Goal: Information Seeking & Learning: Compare options

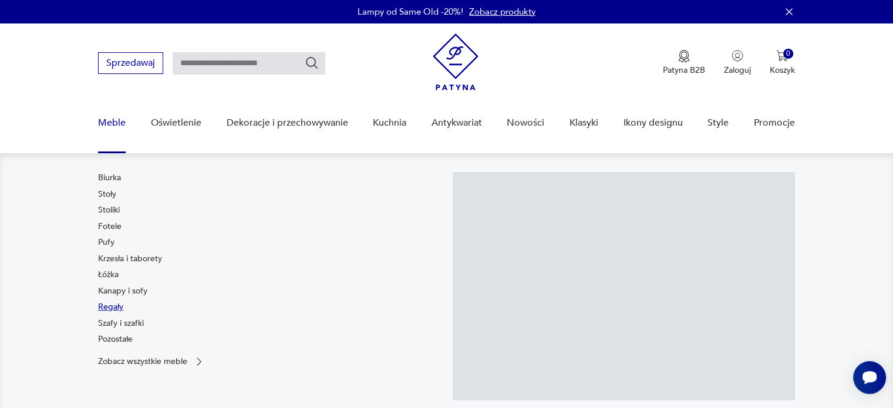
click at [114, 307] on link "Regały" at bounding box center [110, 307] width 25 height 12
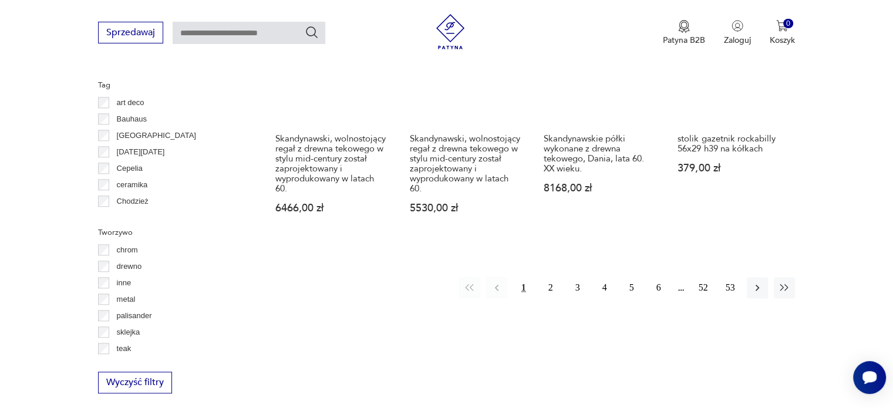
scroll to position [1255, 0]
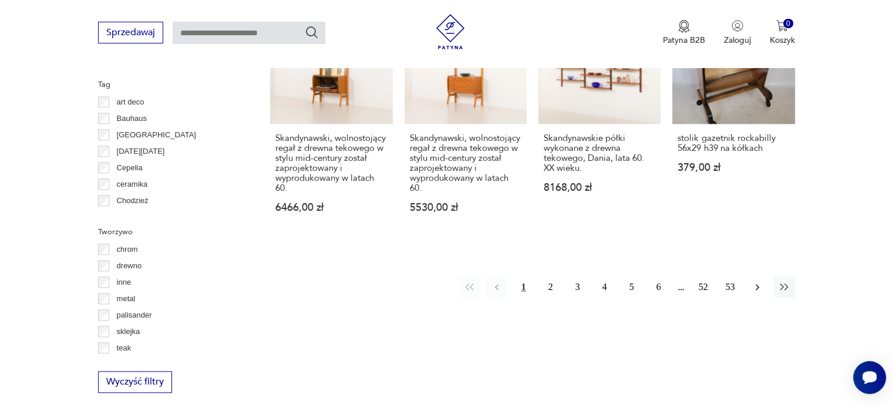
click at [759, 281] on icon "button" at bounding box center [758, 287] width 12 height 12
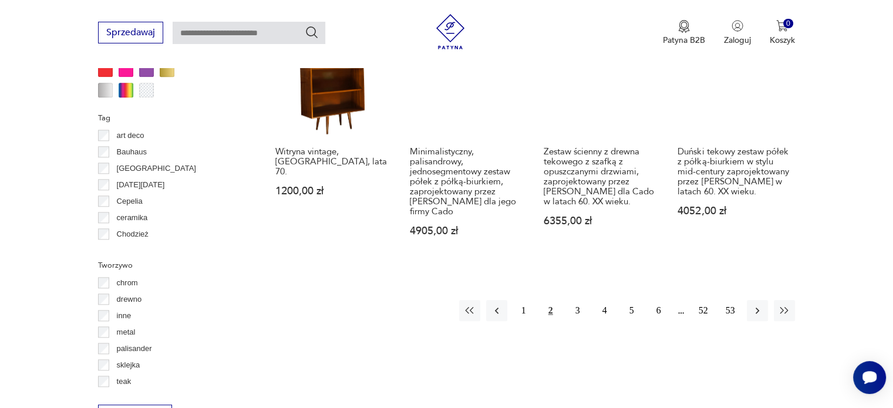
scroll to position [1225, 0]
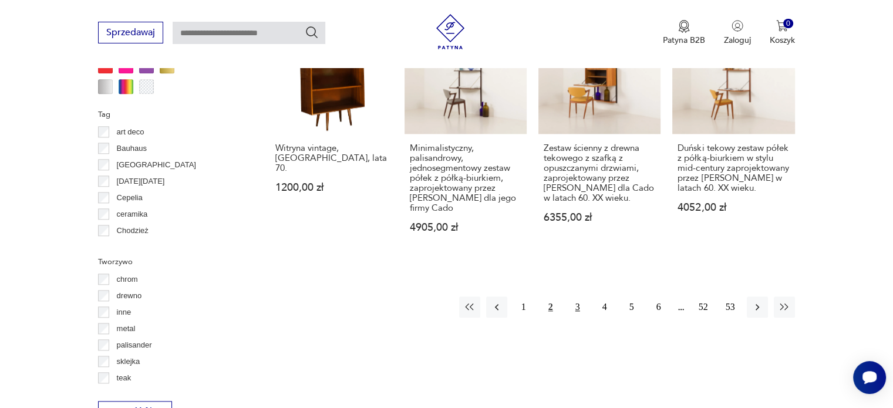
click at [581, 296] on button "3" at bounding box center [577, 306] width 21 height 21
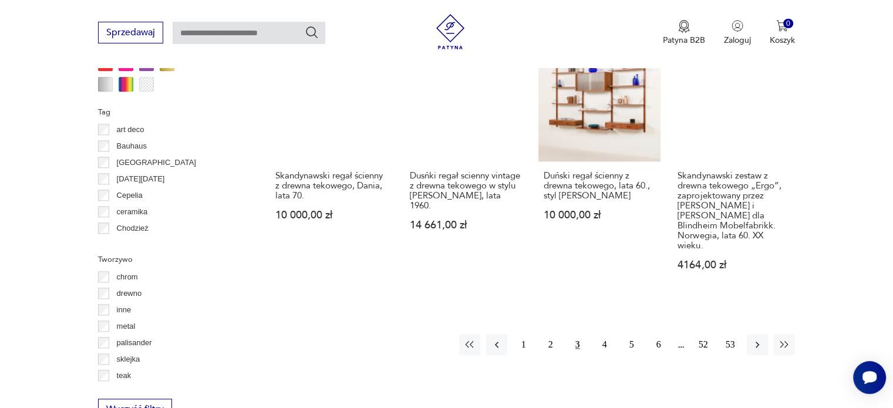
scroll to position [1228, 0]
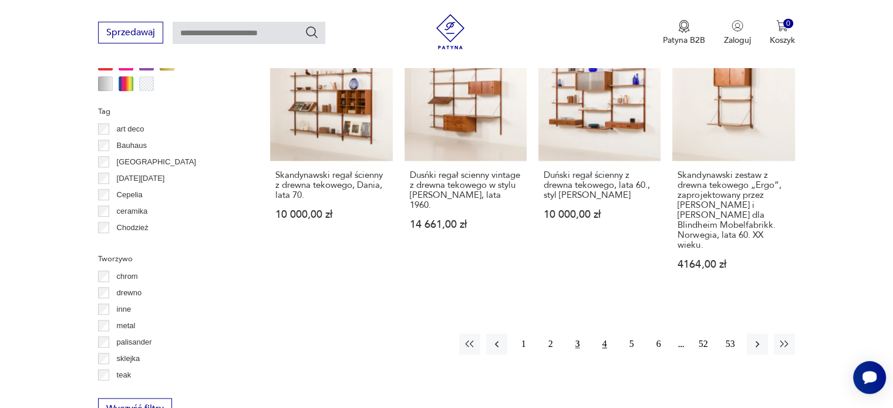
click at [605, 333] on button "4" at bounding box center [604, 343] width 21 height 21
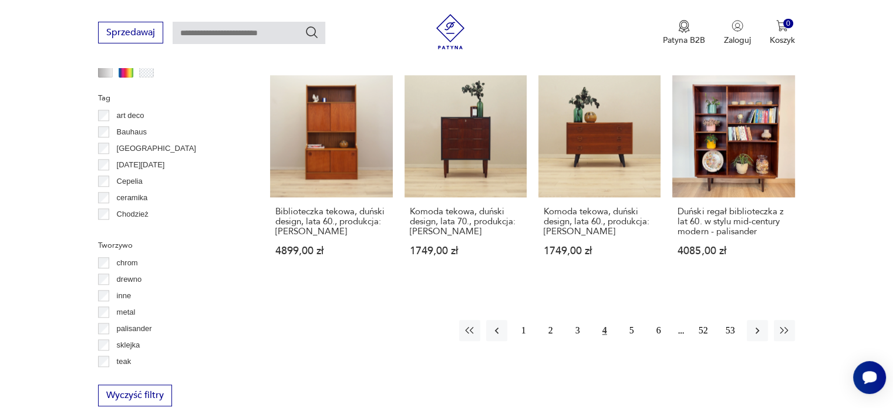
scroll to position [1244, 0]
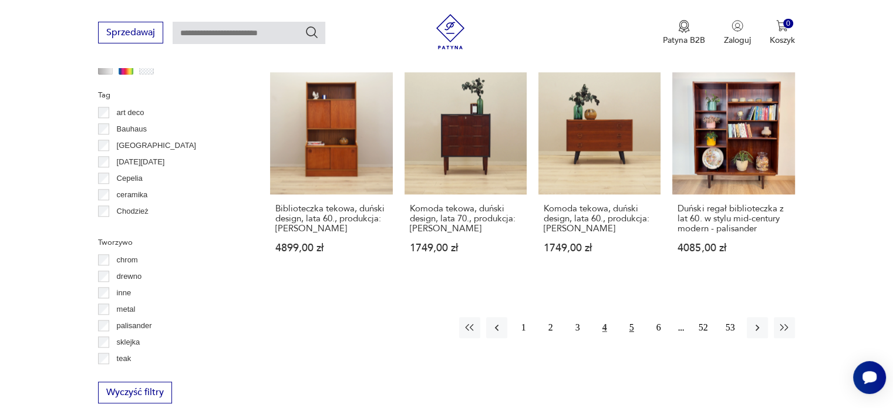
click at [626, 317] on button "5" at bounding box center [631, 327] width 21 height 21
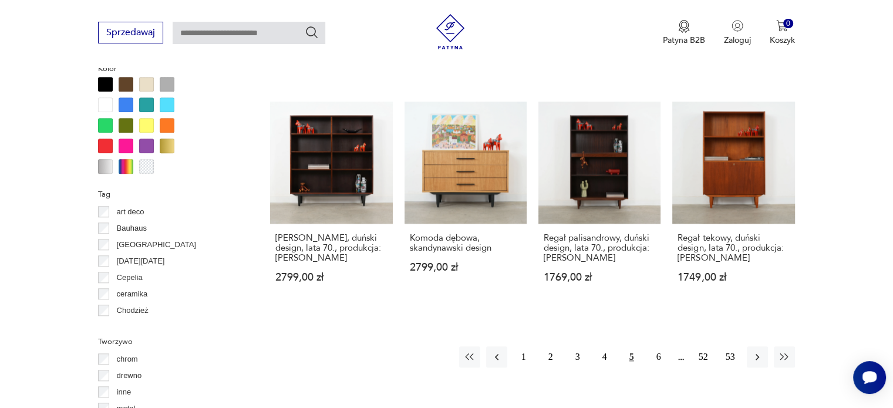
scroll to position [1145, 0]
click at [655, 352] on button "6" at bounding box center [658, 356] width 21 height 21
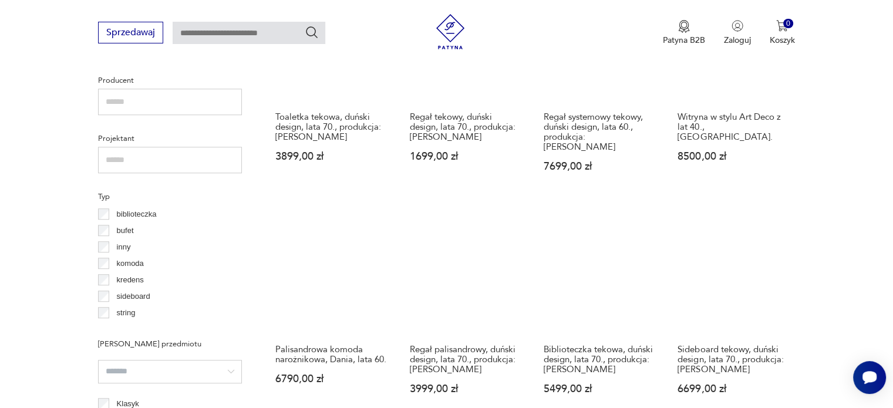
scroll to position [782, 0]
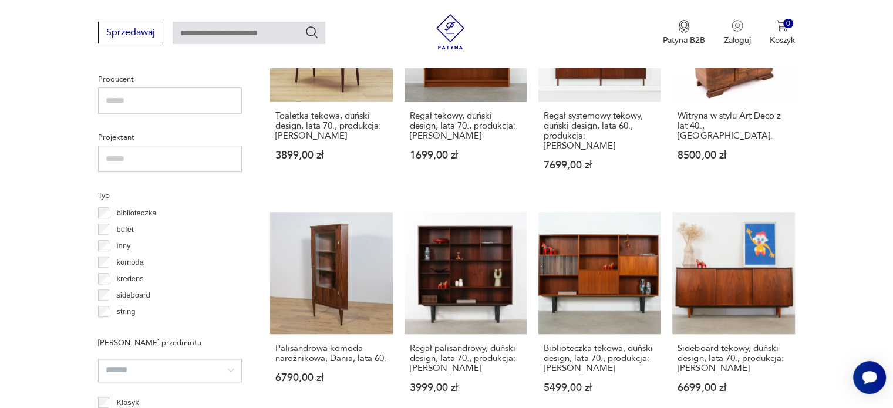
click at [872, 198] on section "Filtruj produkty Cena MIN MAX OK Promocja Datowanie OK Kraj pochodzenia Dania (…" at bounding box center [446, 313] width 893 height 1215
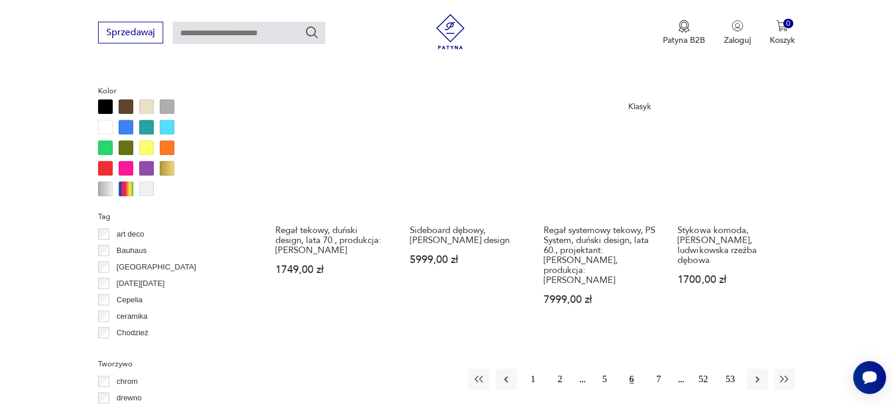
scroll to position [1177, 0]
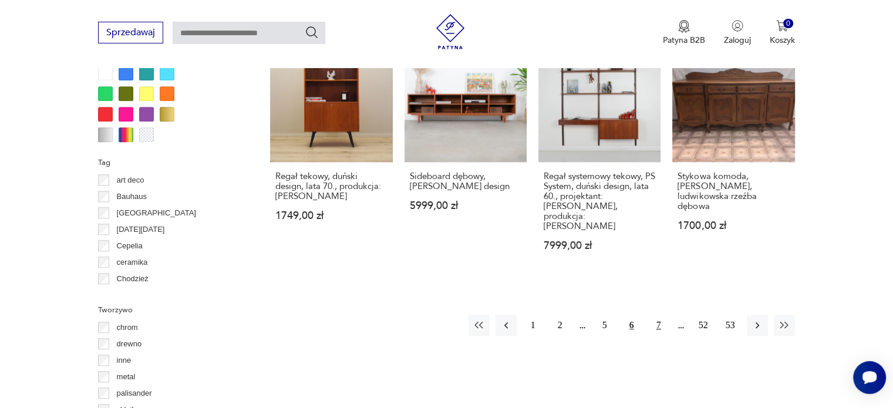
click at [662, 315] on button "7" at bounding box center [658, 325] width 21 height 21
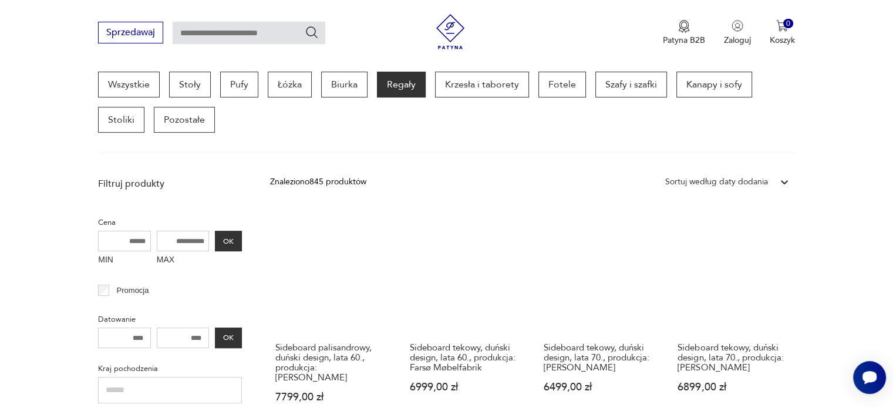
scroll to position [318, 0]
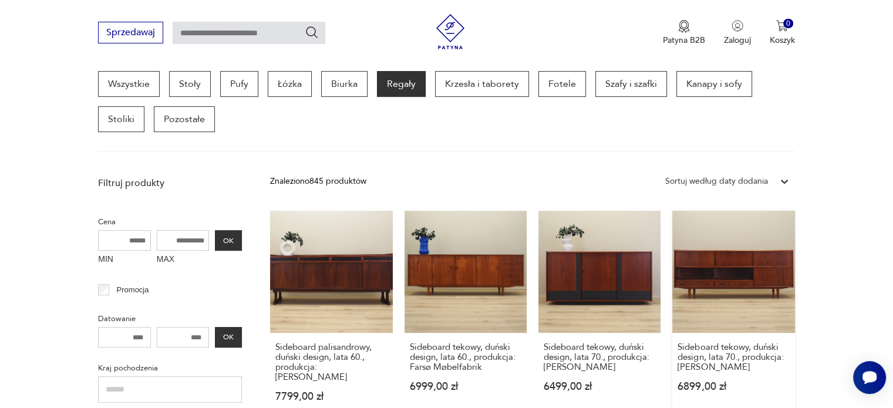
click at [735, 269] on link "Sideboard tekowy, duński design, lata 70., produkcja: Dania 6899,00 zł" at bounding box center [733, 318] width 122 height 214
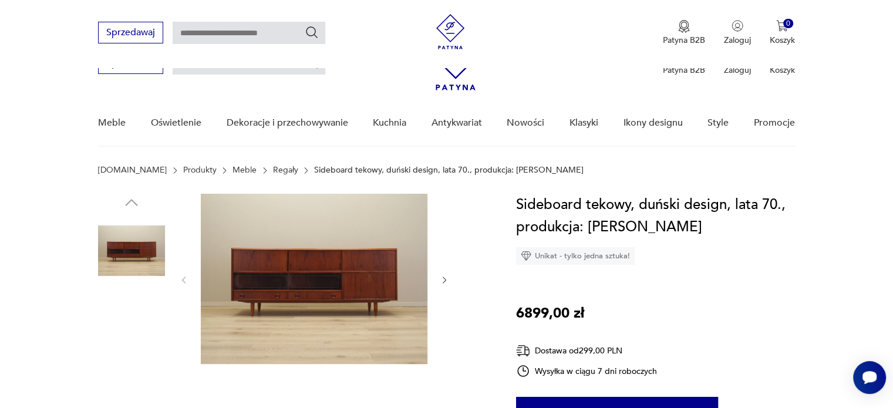
scroll to position [117, 0]
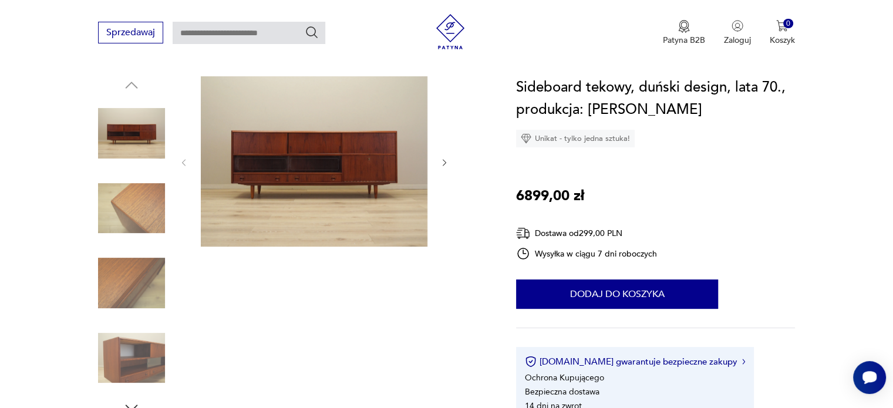
click at [440, 159] on icon "button" at bounding box center [445, 163] width 10 height 10
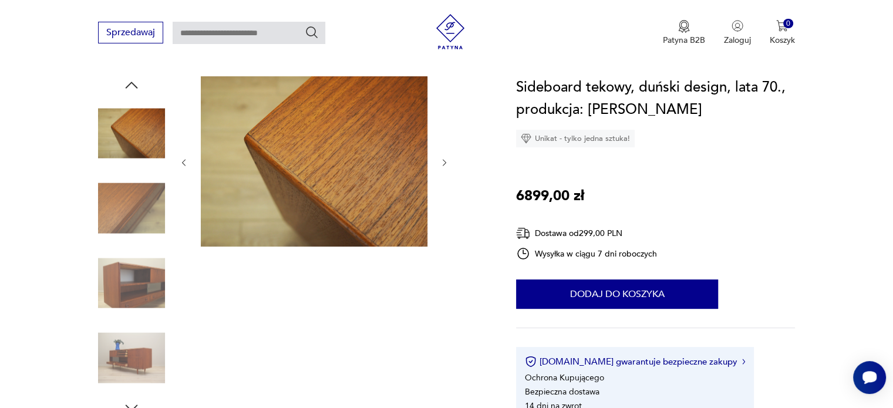
click at [440, 159] on icon "button" at bounding box center [445, 163] width 10 height 10
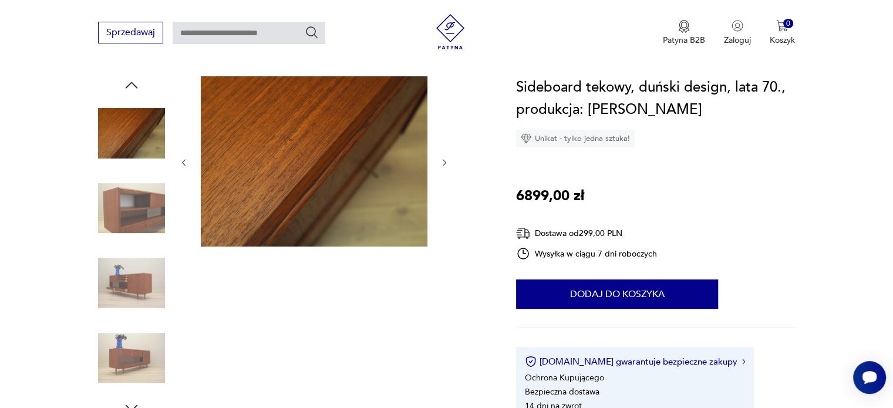
click at [440, 159] on icon "button" at bounding box center [445, 163] width 10 height 10
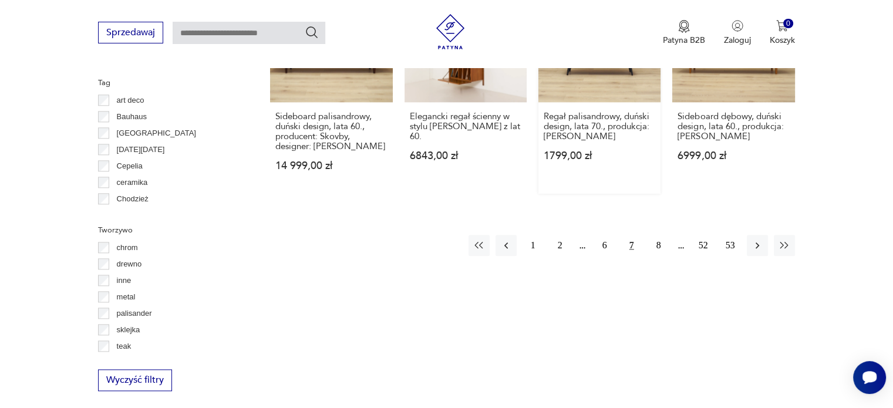
scroll to position [1313, 0]
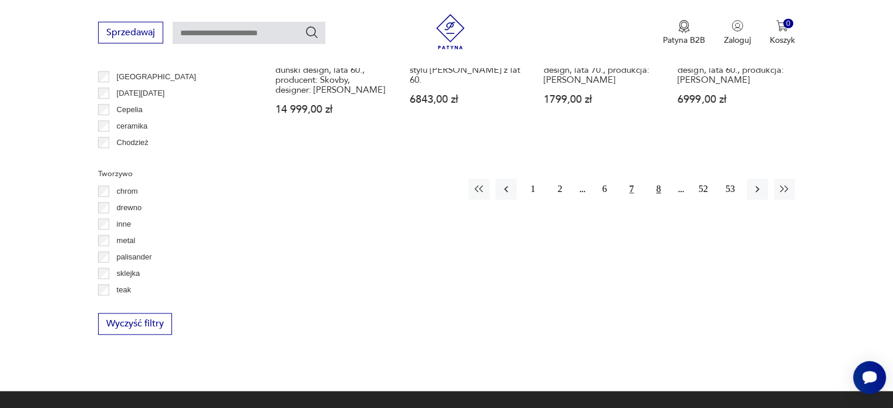
click at [652, 178] on button "8" at bounding box center [658, 188] width 21 height 21
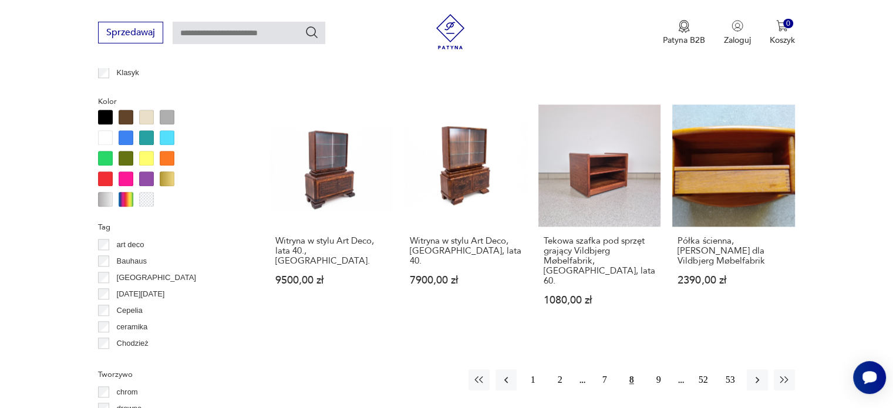
scroll to position [1113, 0]
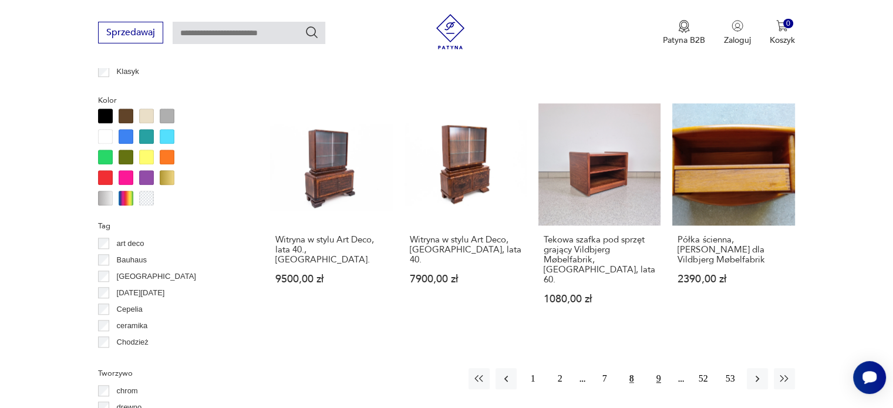
click at [656, 368] on button "9" at bounding box center [658, 378] width 21 height 21
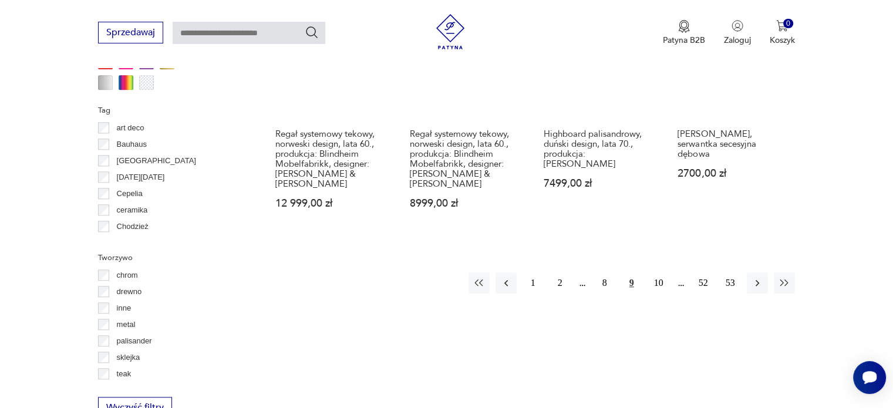
scroll to position [1229, 0]
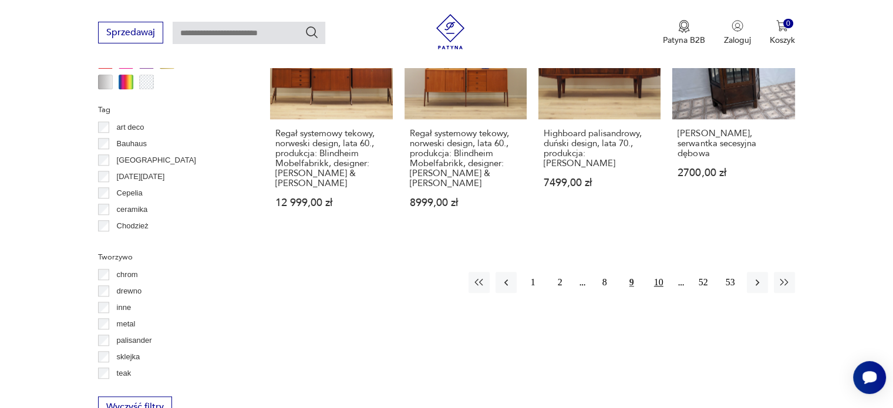
click at [653, 281] on button "10" at bounding box center [658, 282] width 21 height 21
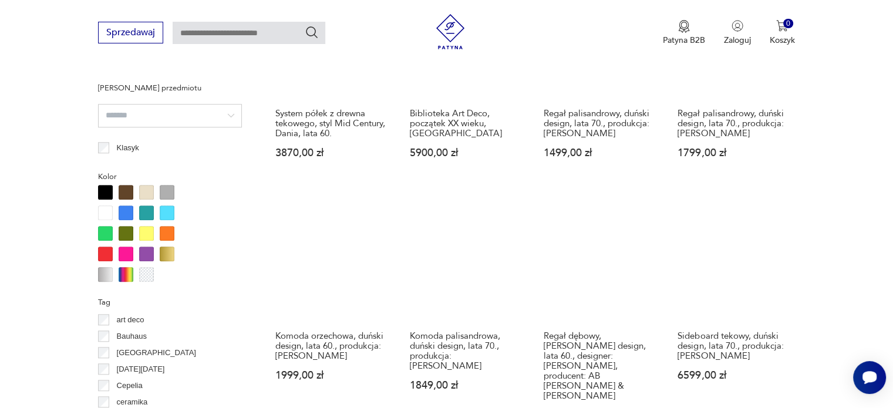
scroll to position [1091, 0]
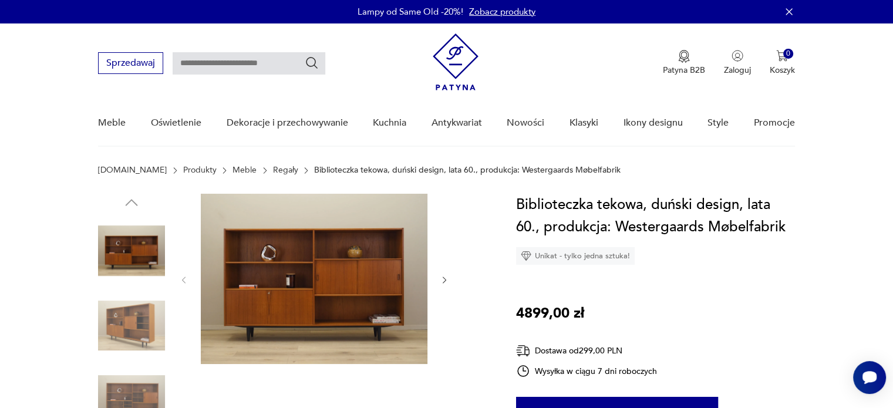
click at [447, 280] on icon "button" at bounding box center [445, 280] width 10 height 10
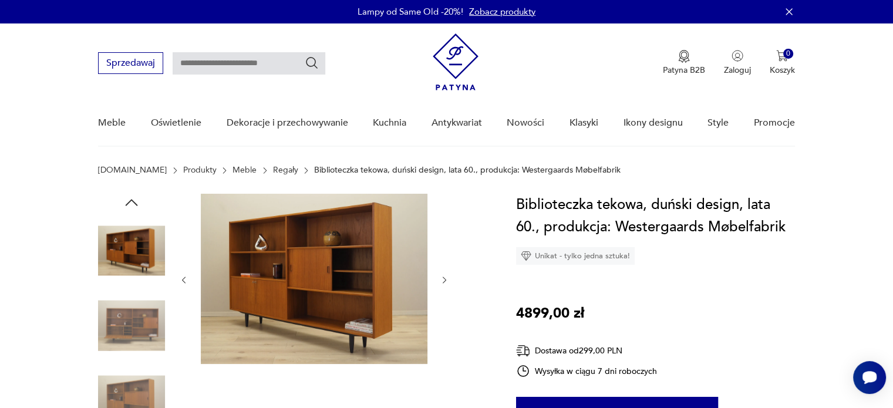
click at [447, 280] on icon "button" at bounding box center [445, 280] width 10 height 10
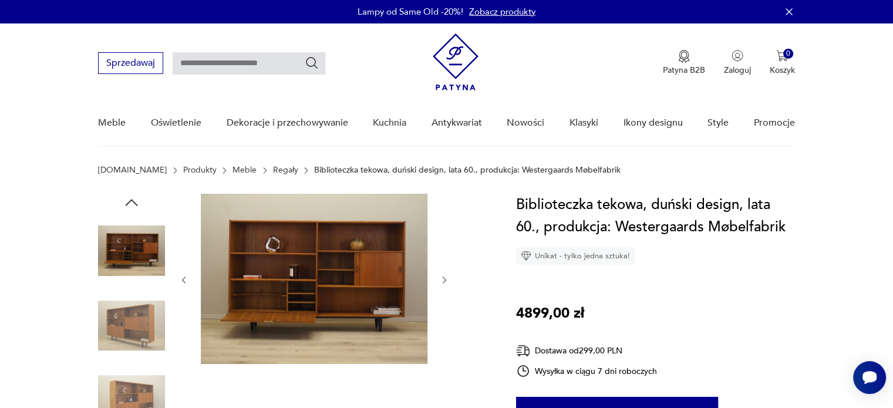
click at [447, 280] on icon "button" at bounding box center [445, 280] width 10 height 10
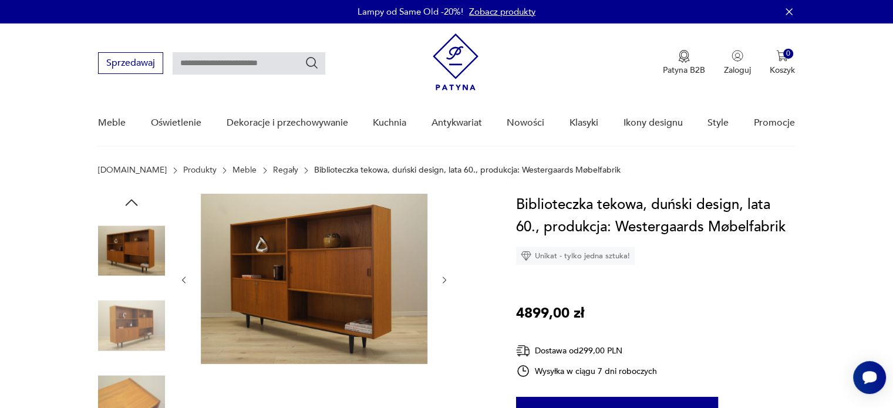
click at [447, 280] on icon "button" at bounding box center [445, 280] width 10 height 10
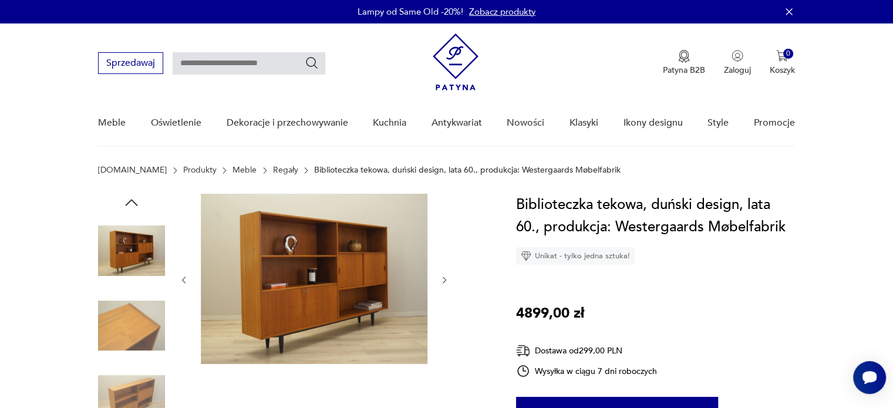
click at [447, 280] on icon "button" at bounding box center [445, 280] width 10 height 10
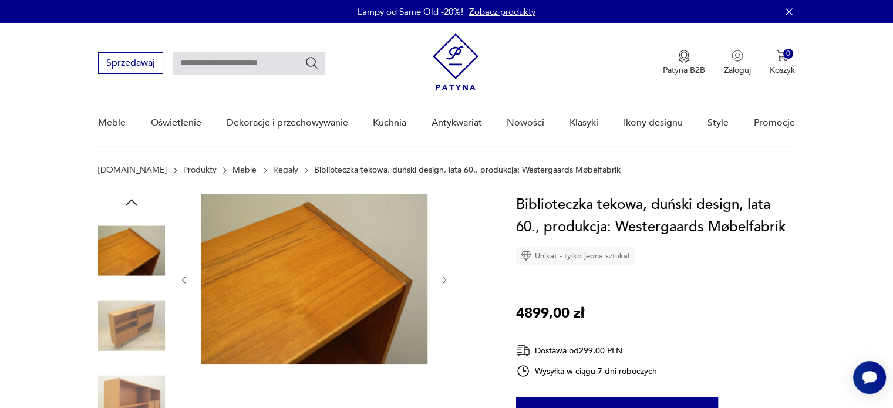
click at [447, 280] on icon "button" at bounding box center [445, 280] width 10 height 10
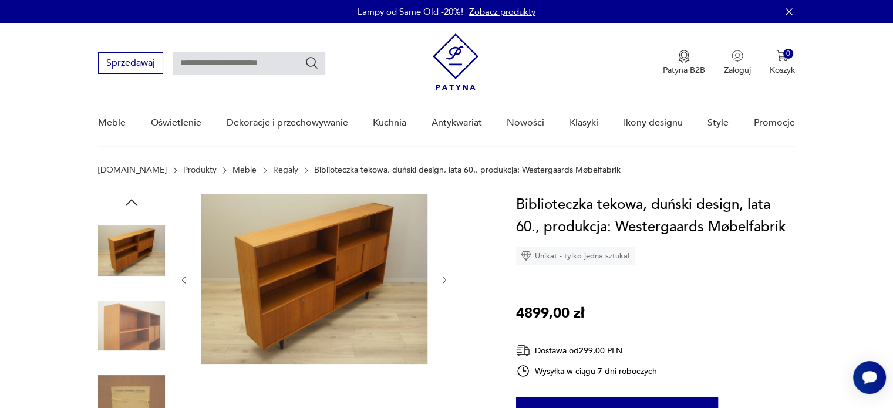
click at [447, 280] on icon "button" at bounding box center [445, 280] width 10 height 10
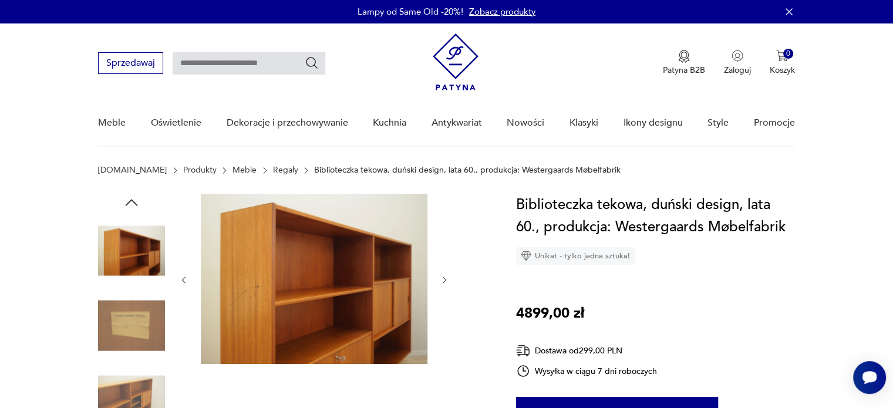
click at [447, 280] on icon "button" at bounding box center [445, 280] width 10 height 10
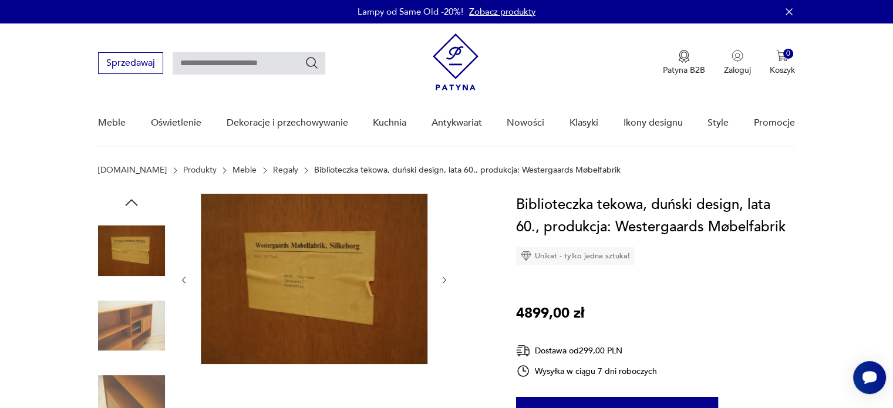
click at [447, 280] on icon "button" at bounding box center [445, 280] width 10 height 10
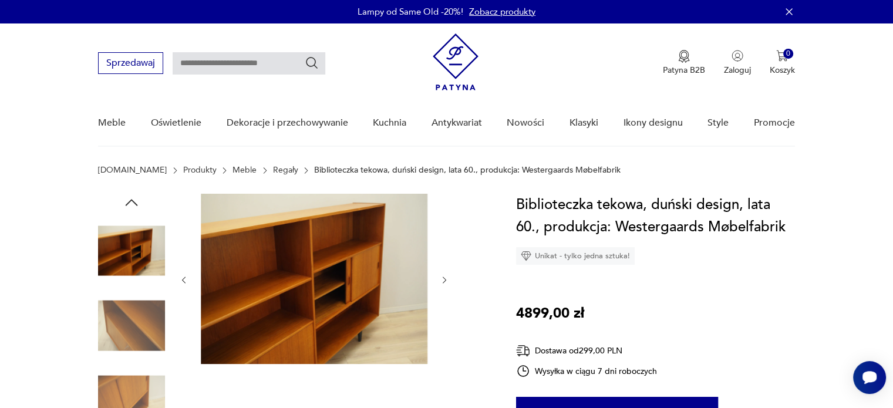
click at [447, 280] on icon "button" at bounding box center [445, 280] width 10 height 10
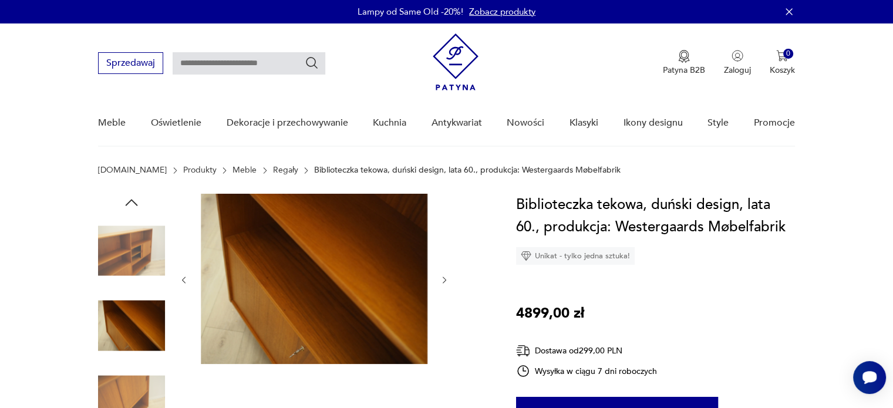
click at [447, 280] on icon "button" at bounding box center [445, 280] width 10 height 10
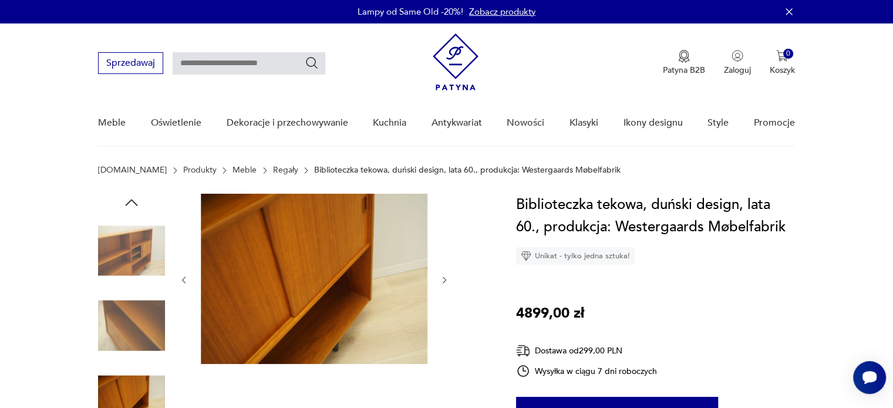
click at [447, 280] on icon "button" at bounding box center [445, 280] width 10 height 10
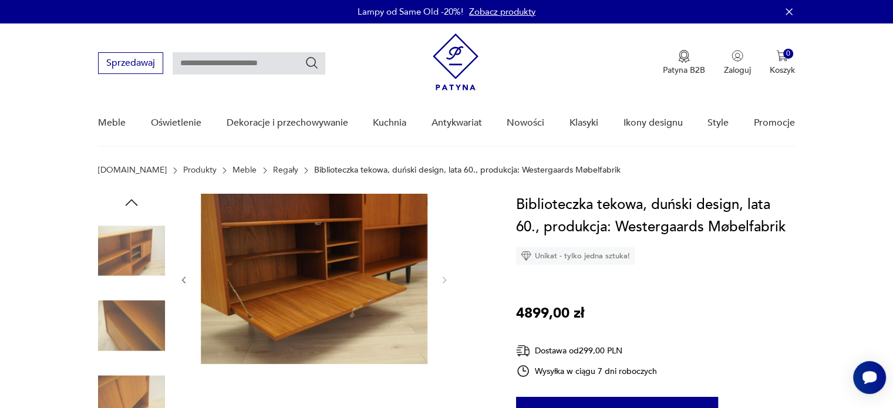
click at [133, 196] on icon "button" at bounding box center [132, 203] width 18 height 18
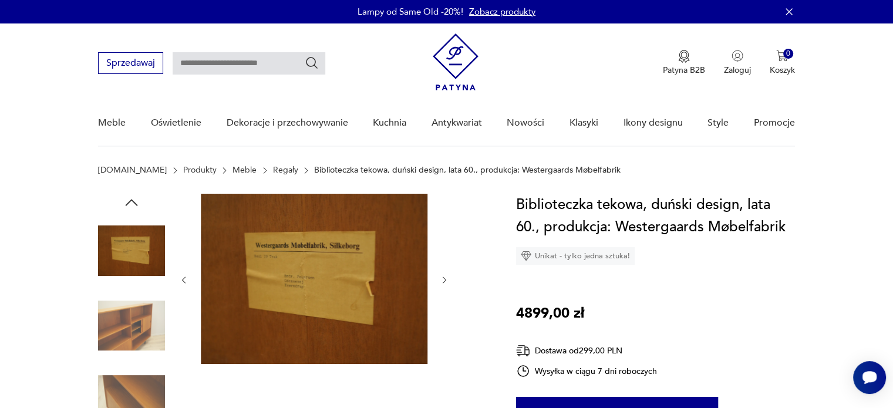
click at [133, 196] on icon "button" at bounding box center [132, 203] width 18 height 18
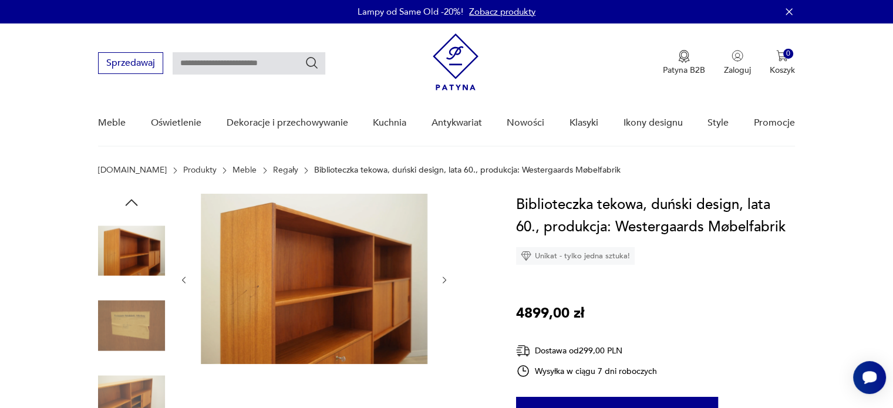
click at [133, 196] on icon "button" at bounding box center [132, 203] width 18 height 18
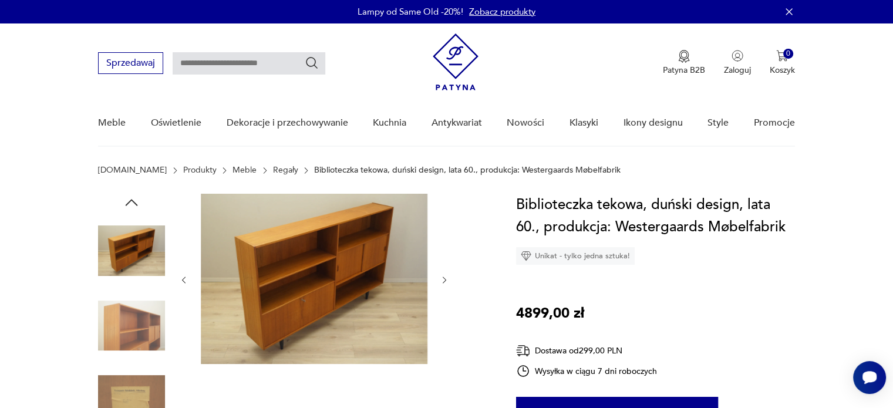
click at [133, 196] on icon "button" at bounding box center [132, 203] width 18 height 18
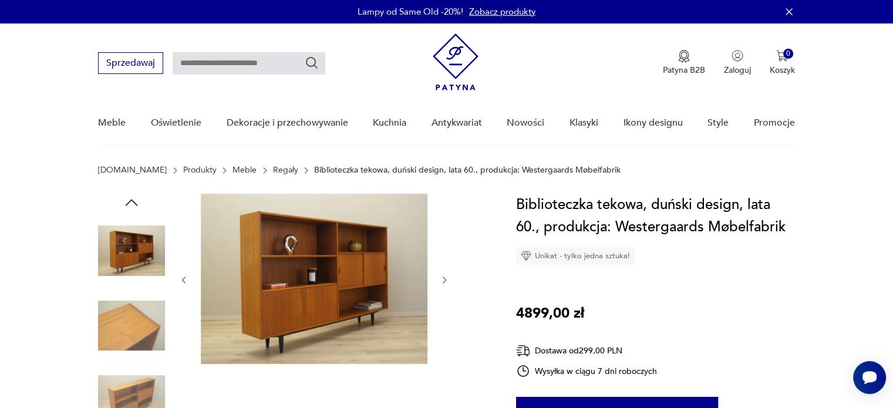
click at [133, 196] on icon "button" at bounding box center [132, 203] width 18 height 18
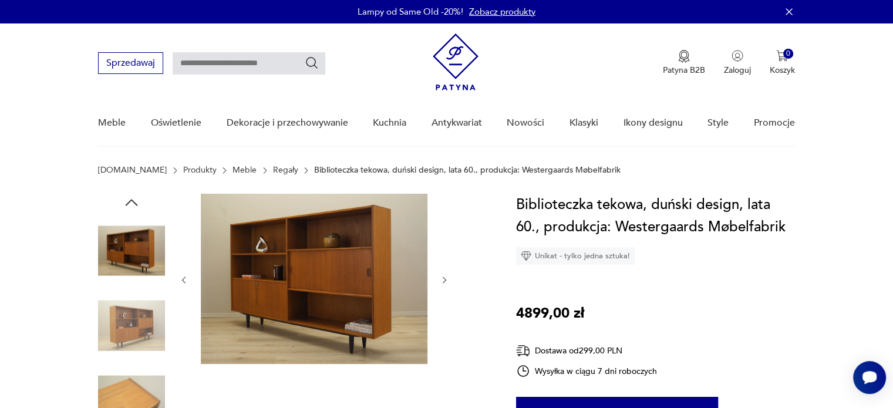
click at [133, 196] on icon "button" at bounding box center [132, 203] width 18 height 18
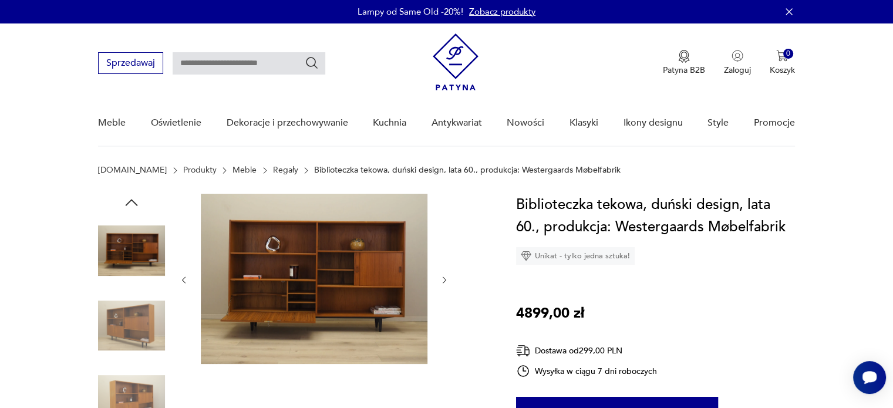
click at [133, 196] on icon "button" at bounding box center [132, 203] width 18 height 18
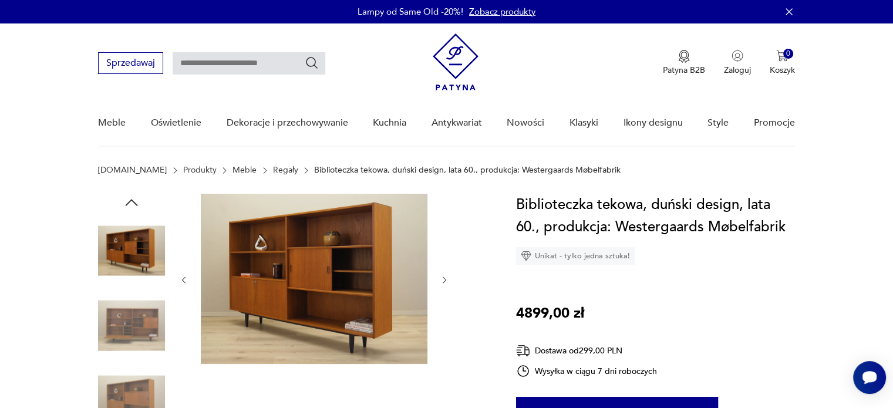
click at [133, 196] on icon "button" at bounding box center [132, 203] width 18 height 18
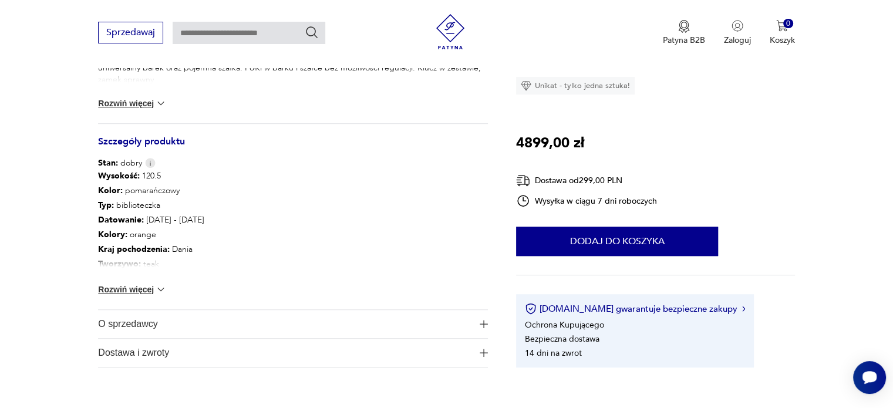
scroll to position [599, 0]
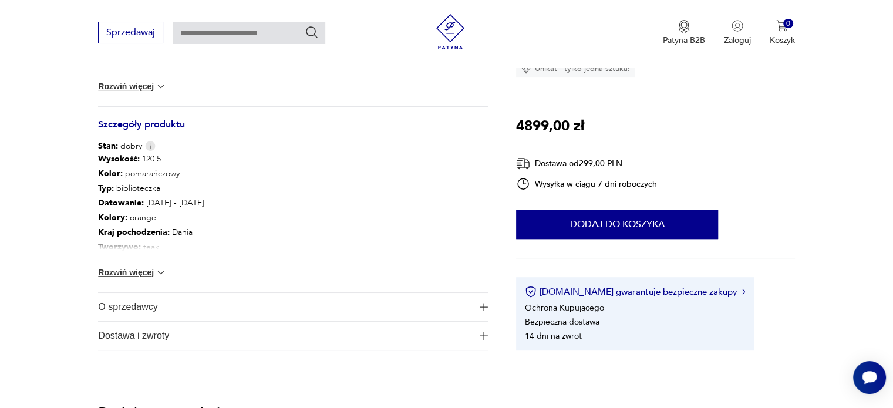
click at [433, 296] on span "O sprzedawcy" at bounding box center [284, 307] width 373 height 28
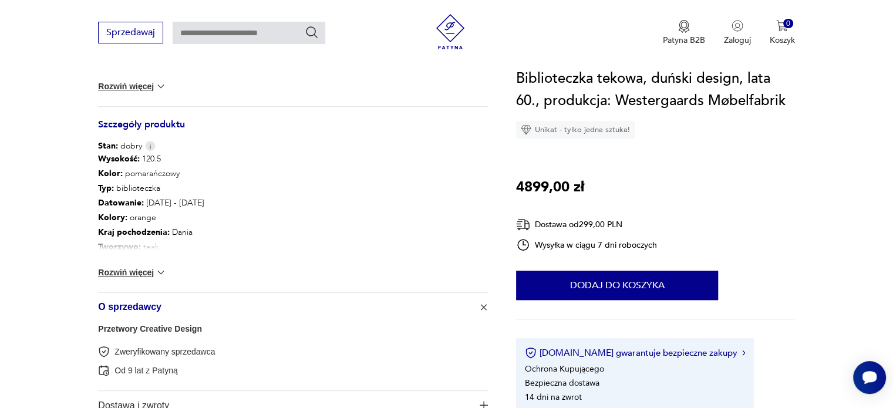
click at [433, 296] on span "O sprzedawcy" at bounding box center [284, 307] width 373 height 28
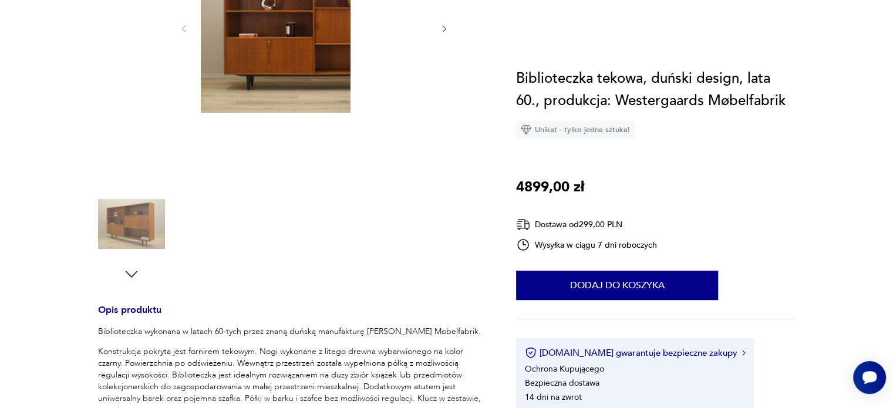
scroll to position [0, 0]
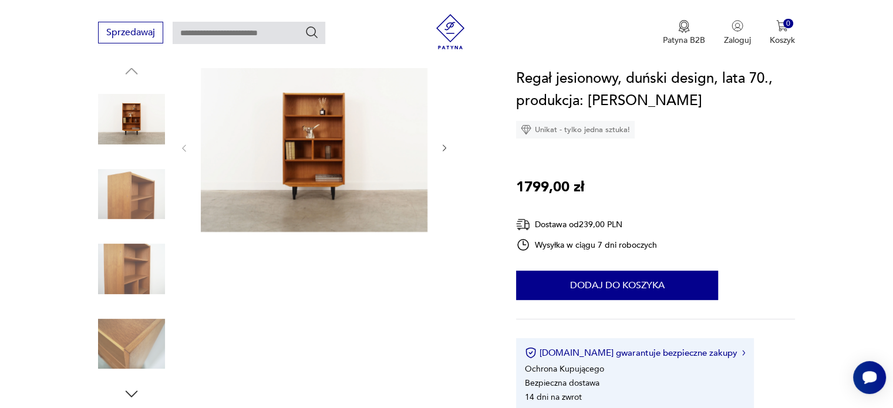
scroll to position [133, 0]
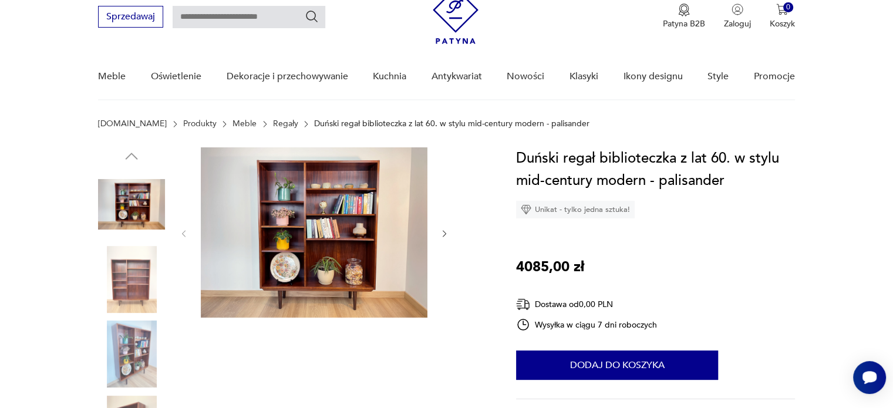
scroll to position [60, 0]
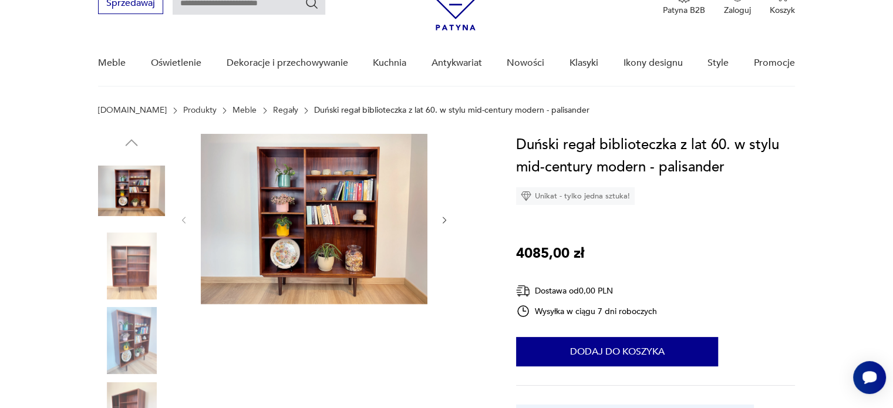
click at [446, 223] on icon "button" at bounding box center [445, 220] width 10 height 10
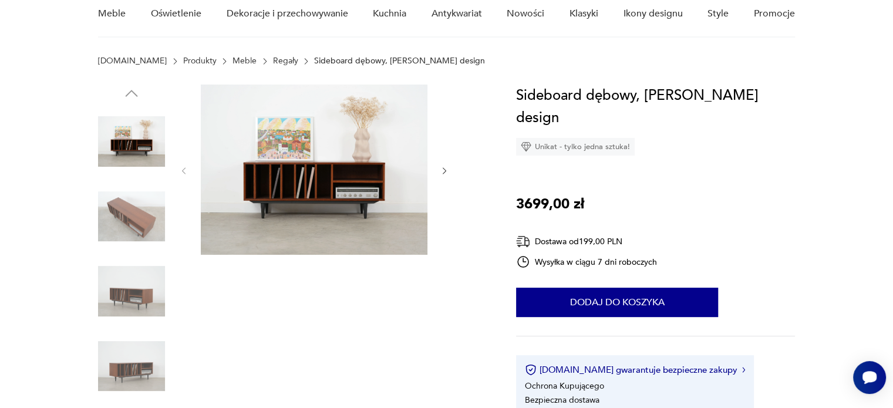
scroll to position [110, 0]
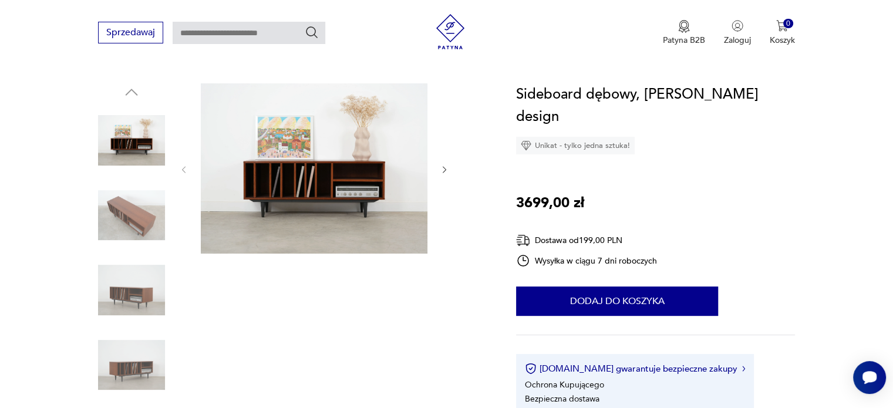
click at [444, 168] on icon "button" at bounding box center [445, 169] width 4 height 7
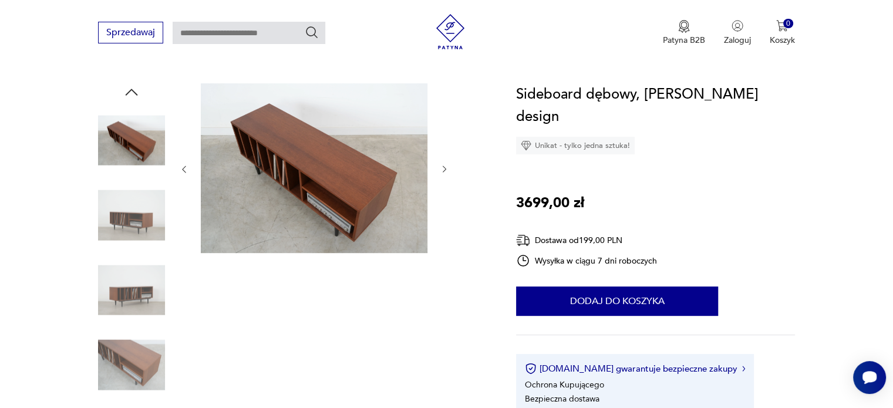
click at [444, 168] on icon "button" at bounding box center [445, 169] width 4 height 7
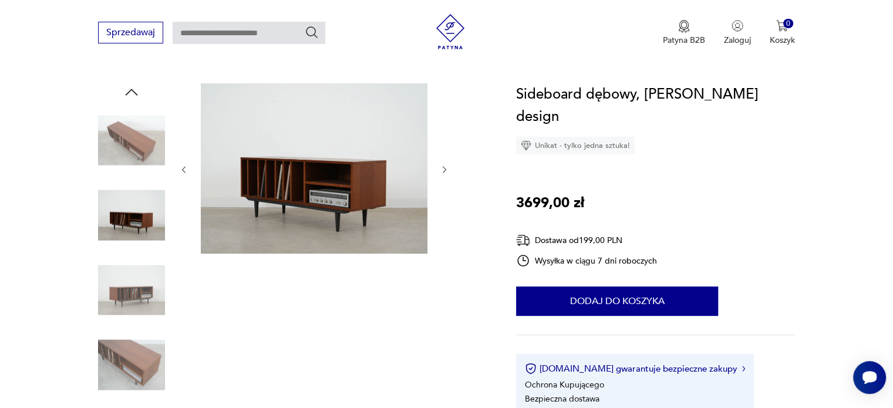
click at [444, 168] on icon "button" at bounding box center [445, 169] width 4 height 7
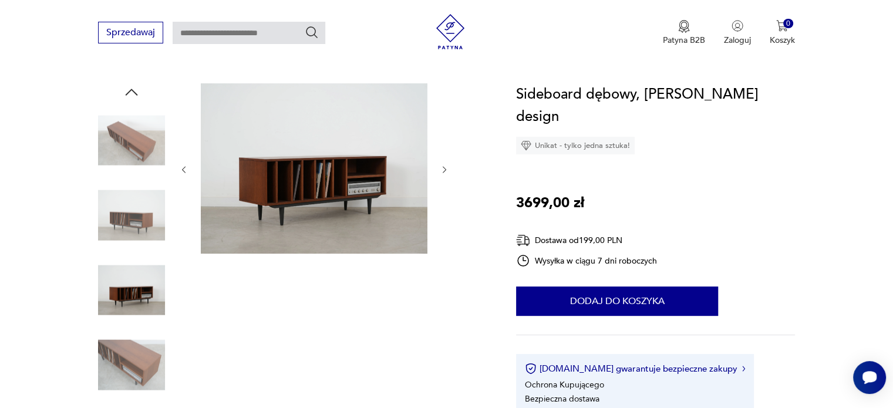
click at [444, 168] on icon "button" at bounding box center [445, 169] width 4 height 7
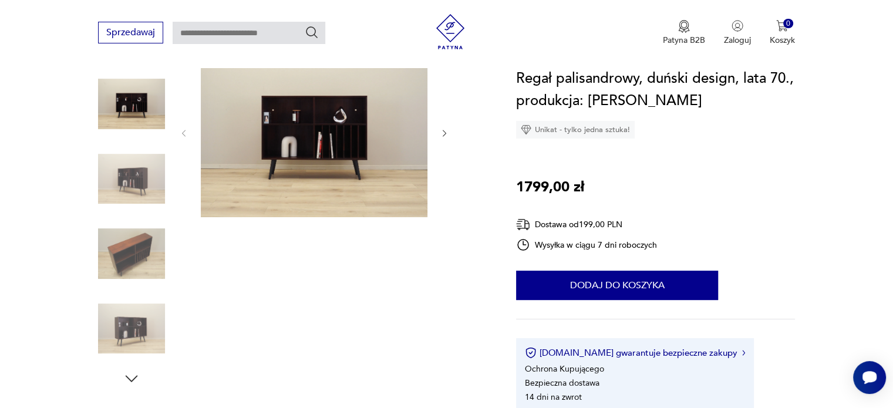
scroll to position [148, 0]
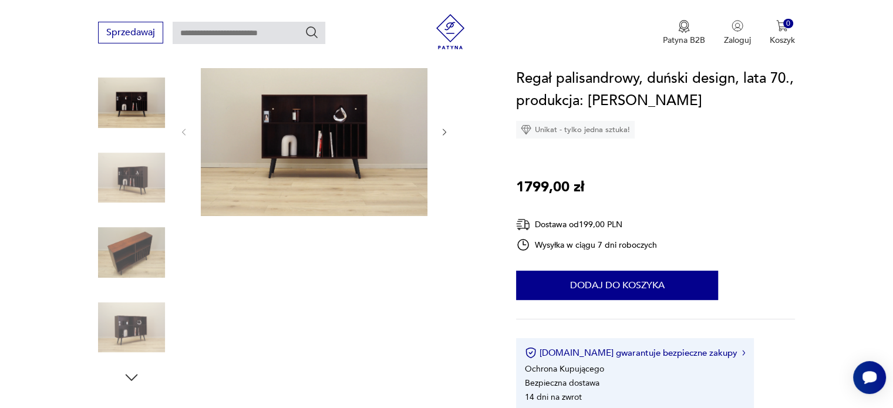
click at [446, 132] on icon "button" at bounding box center [445, 132] width 10 height 10
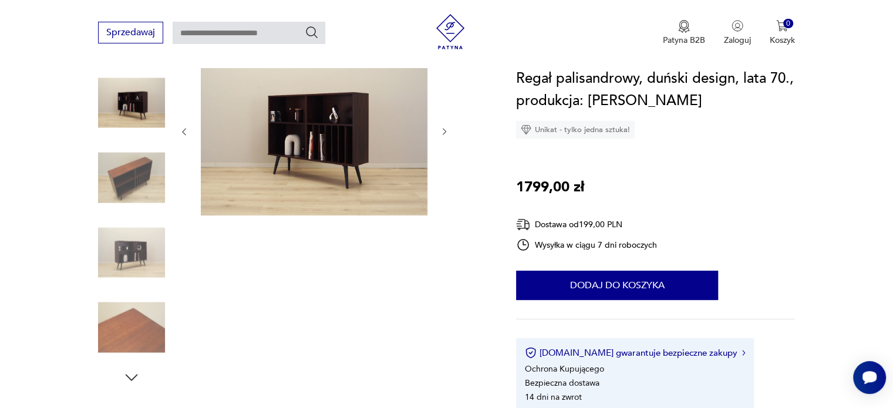
click at [446, 132] on icon "button" at bounding box center [445, 132] width 10 height 10
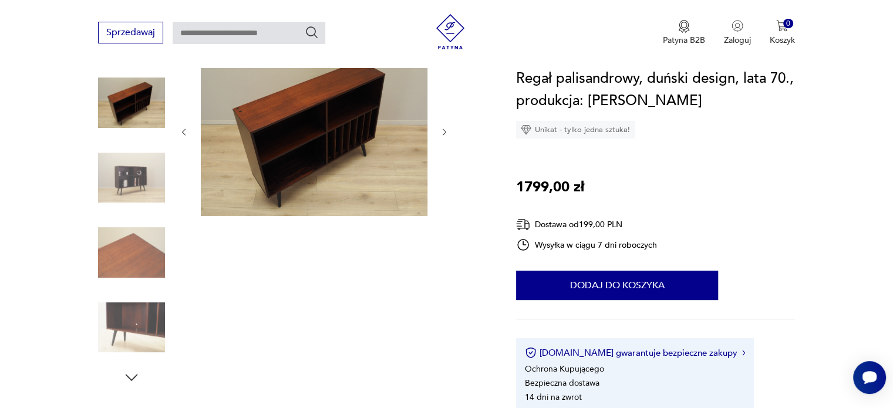
click at [446, 132] on icon "button" at bounding box center [445, 132] width 10 height 10
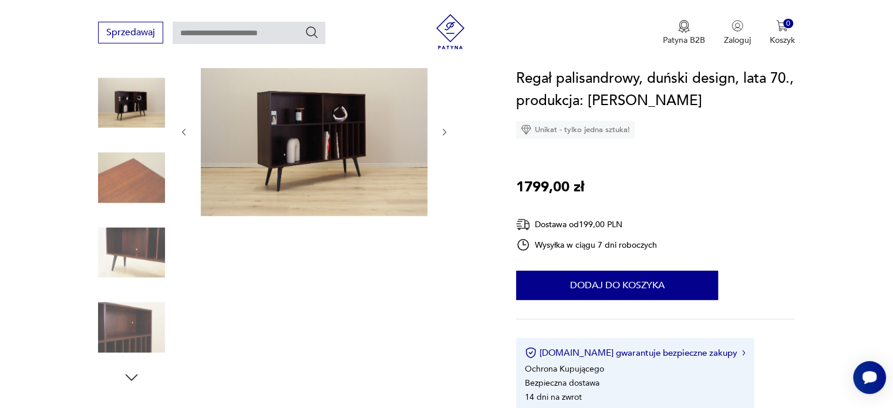
click at [446, 132] on icon "button" at bounding box center [445, 132] width 10 height 10
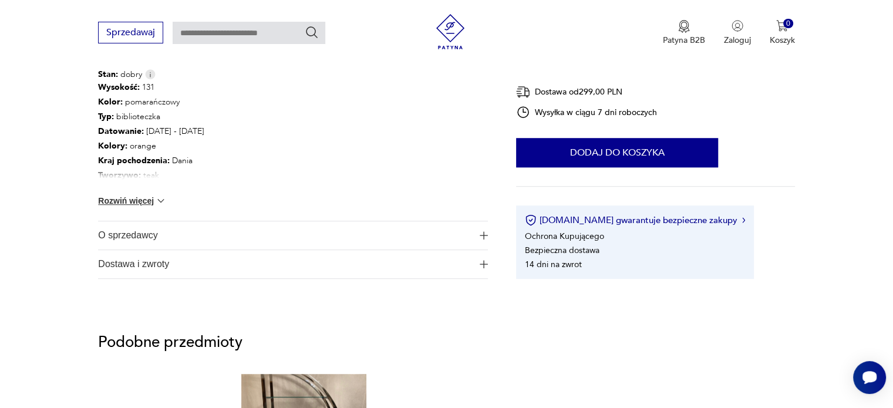
scroll to position [672, 0]
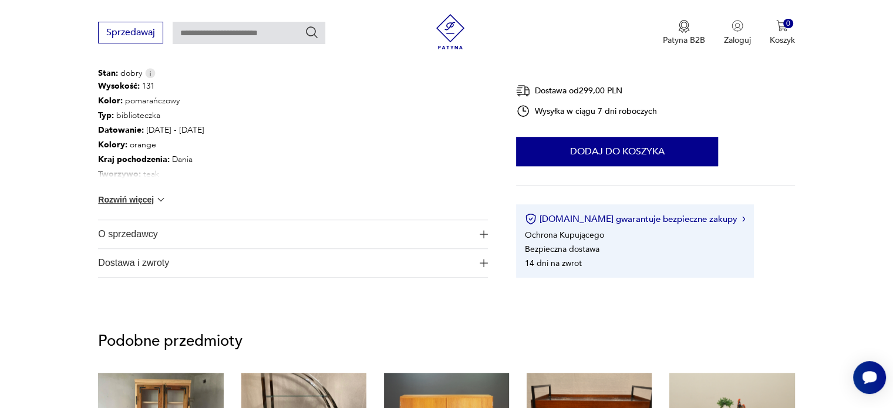
click at [152, 203] on button "Rozwiń więcej" at bounding box center [132, 200] width 68 height 12
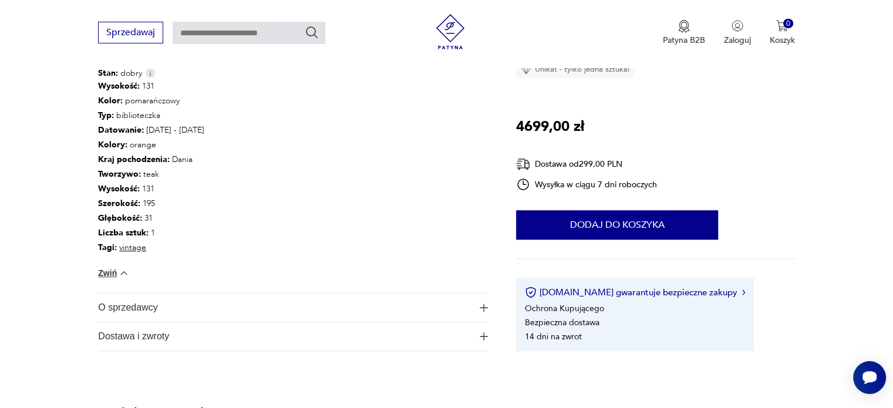
click at [368, 313] on span "O sprzedawcy" at bounding box center [284, 308] width 373 height 28
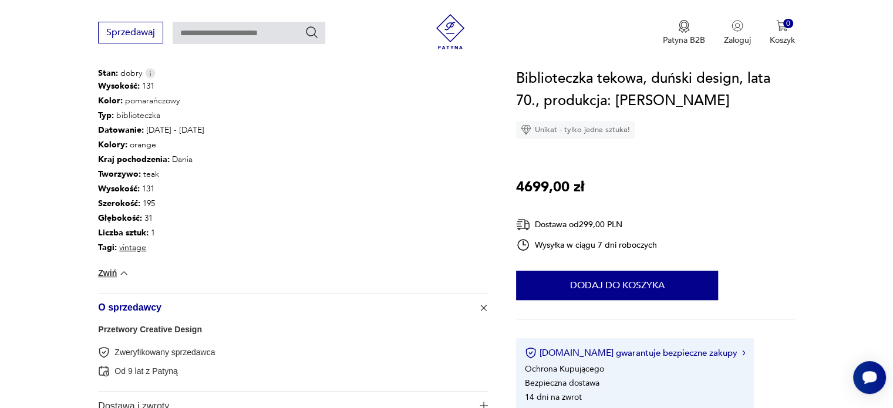
click at [368, 313] on span "O sprzedawcy" at bounding box center [284, 308] width 373 height 28
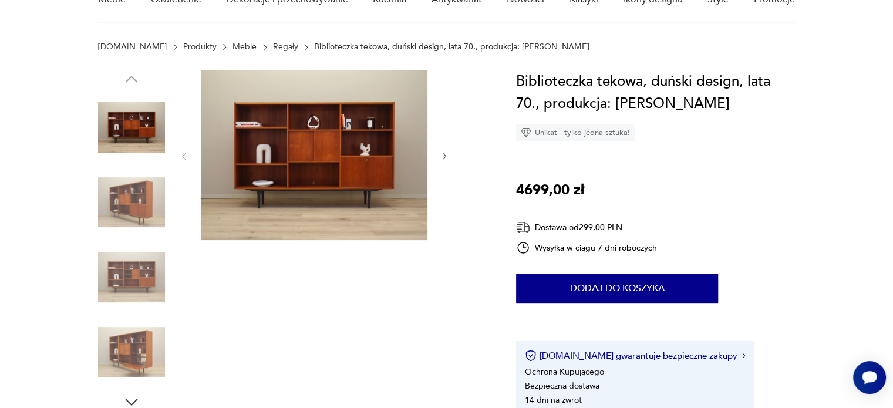
scroll to position [0, 0]
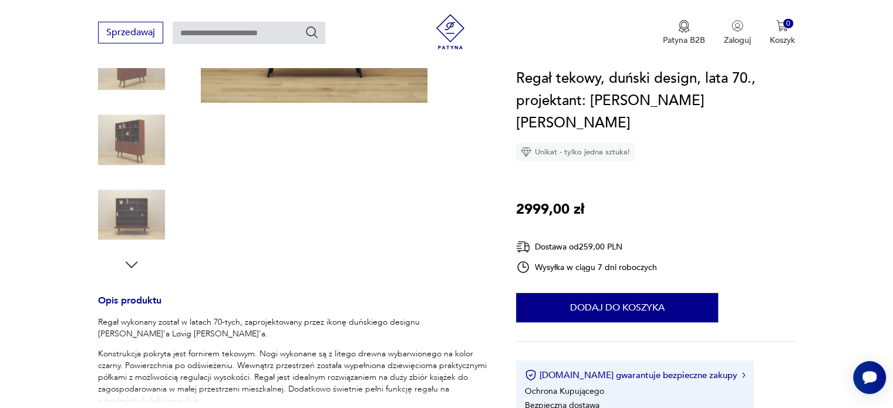
scroll to position [262, 0]
click at [136, 143] on img at bounding box center [131, 138] width 67 height 67
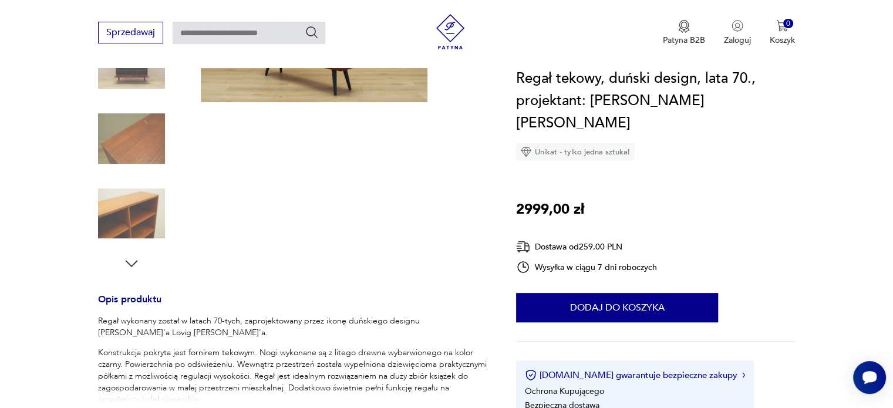
scroll to position [82, 0]
